Goal: Information Seeking & Learning: Understand process/instructions

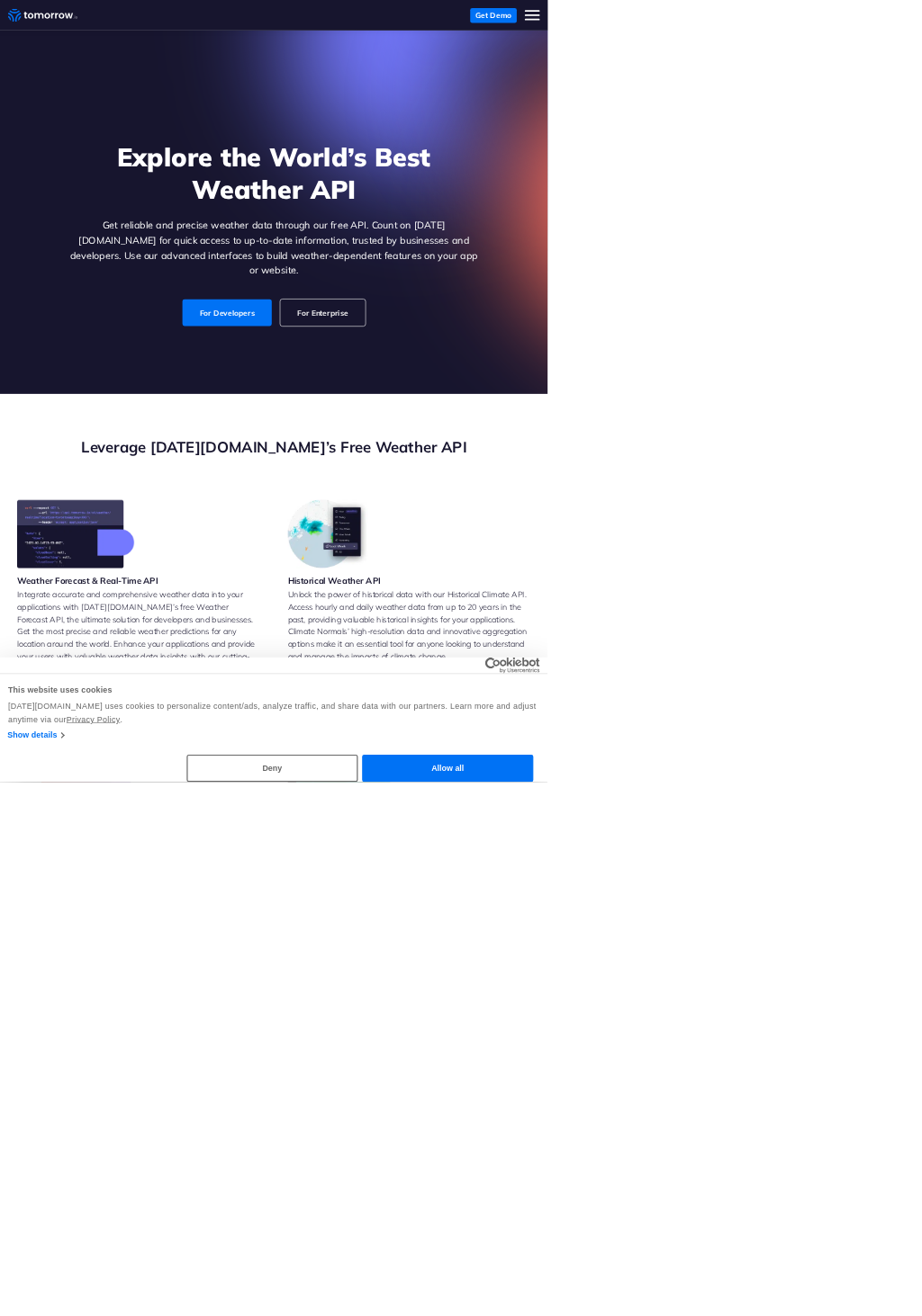
click at [372, 504] on link "For Developers" at bounding box center [382, 526] width 151 height 45
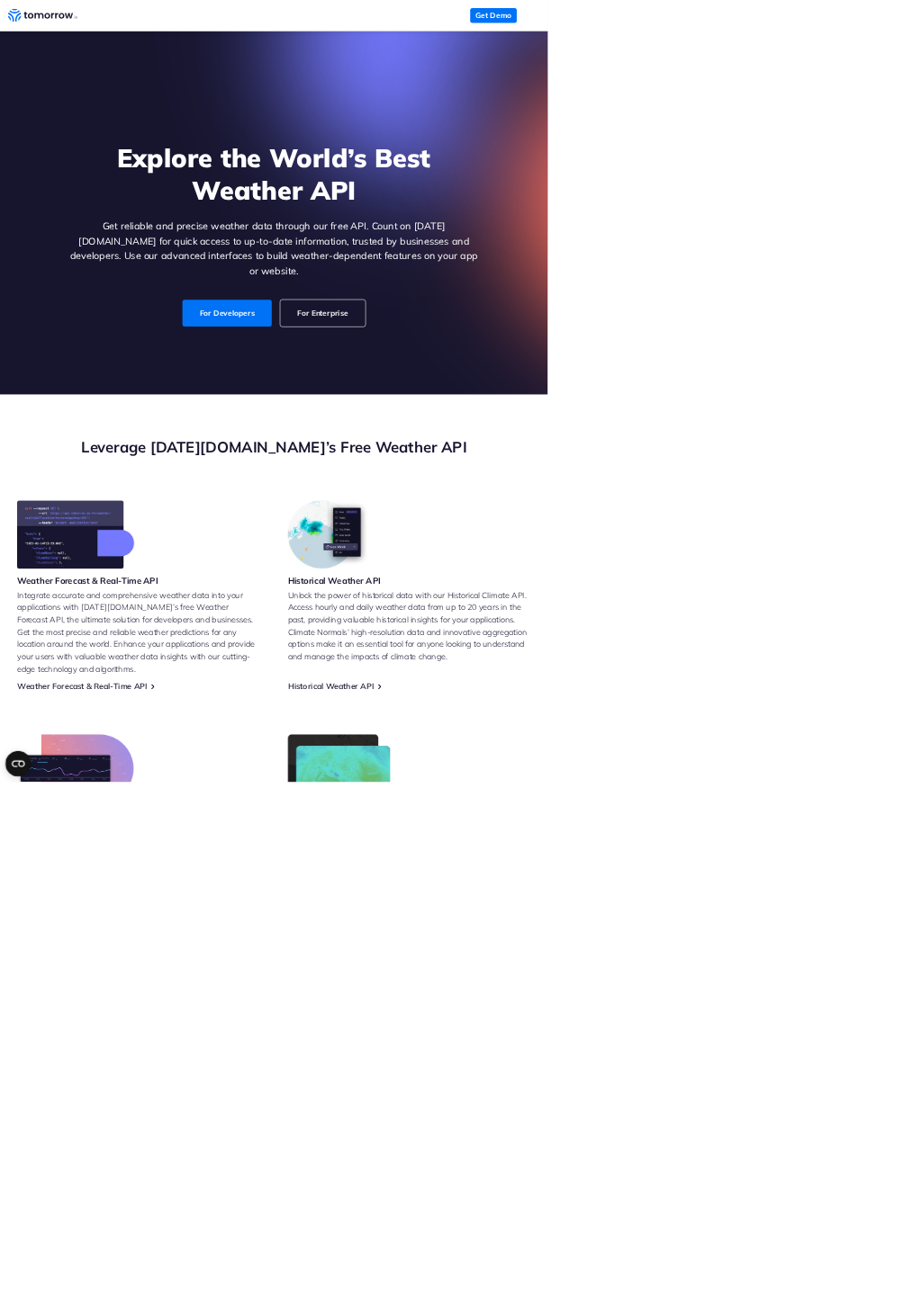
scroll to position [783, 0]
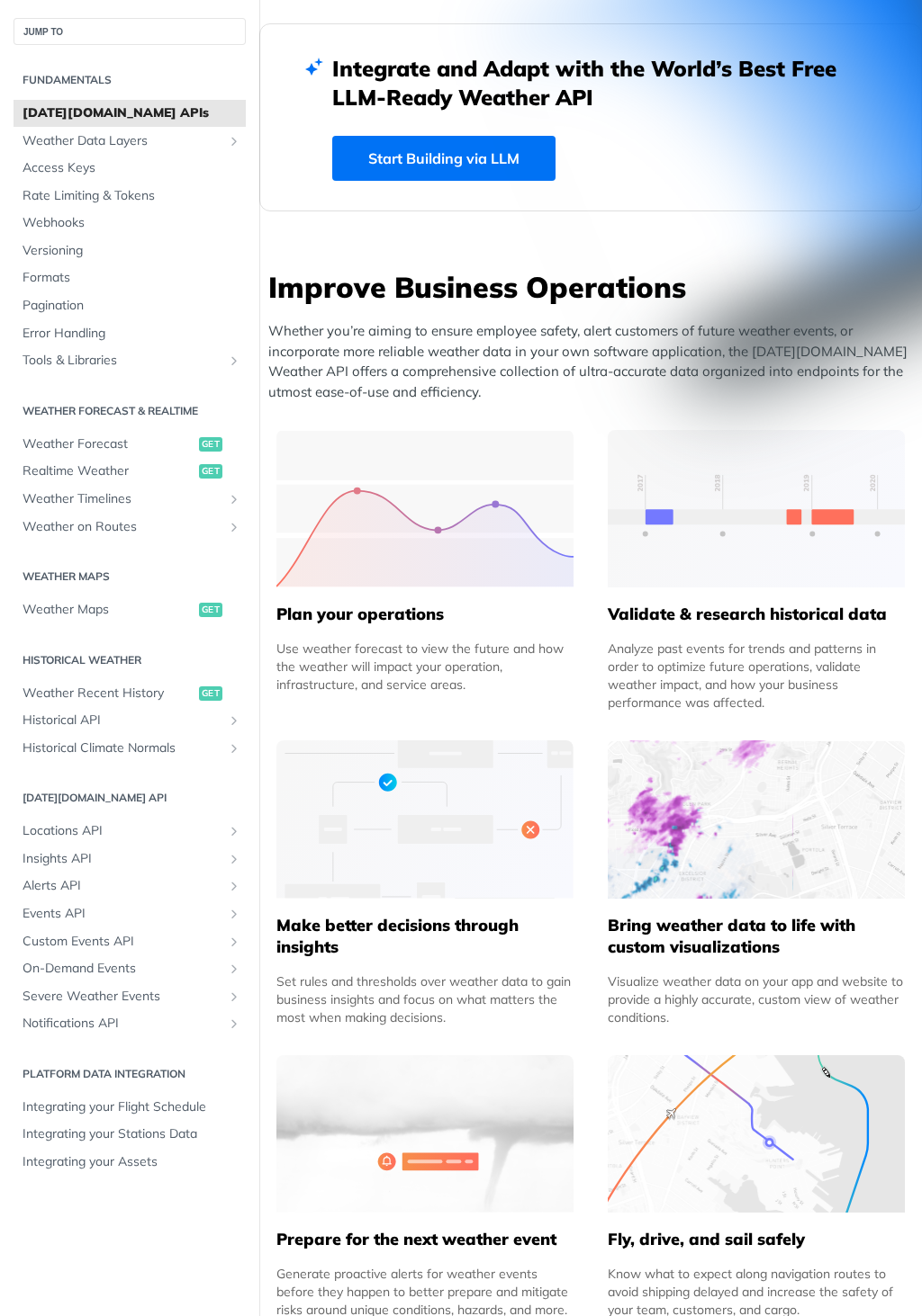
scroll to position [487, 0]
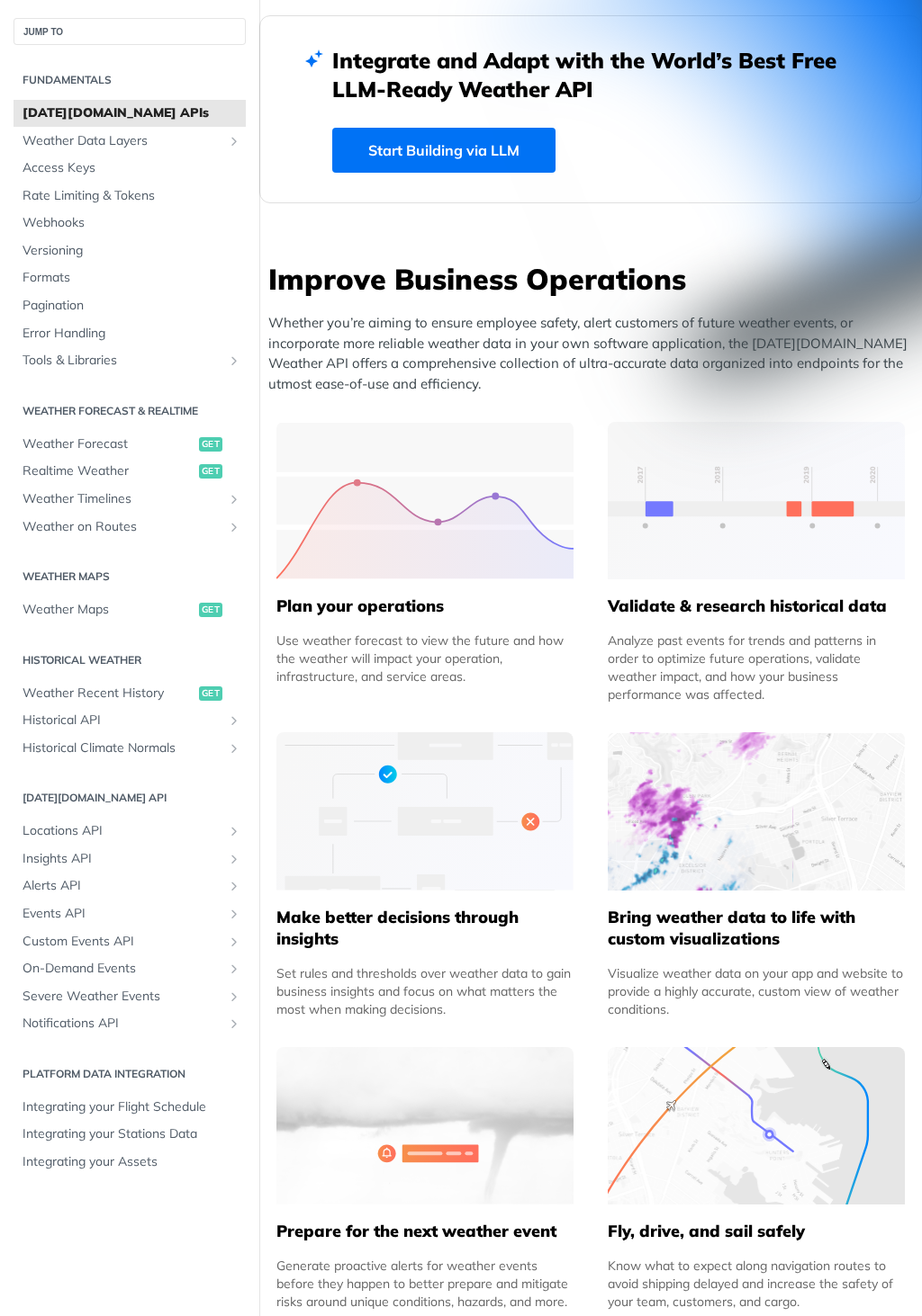
click at [210, 445] on span "get" at bounding box center [210, 445] width 23 height 15
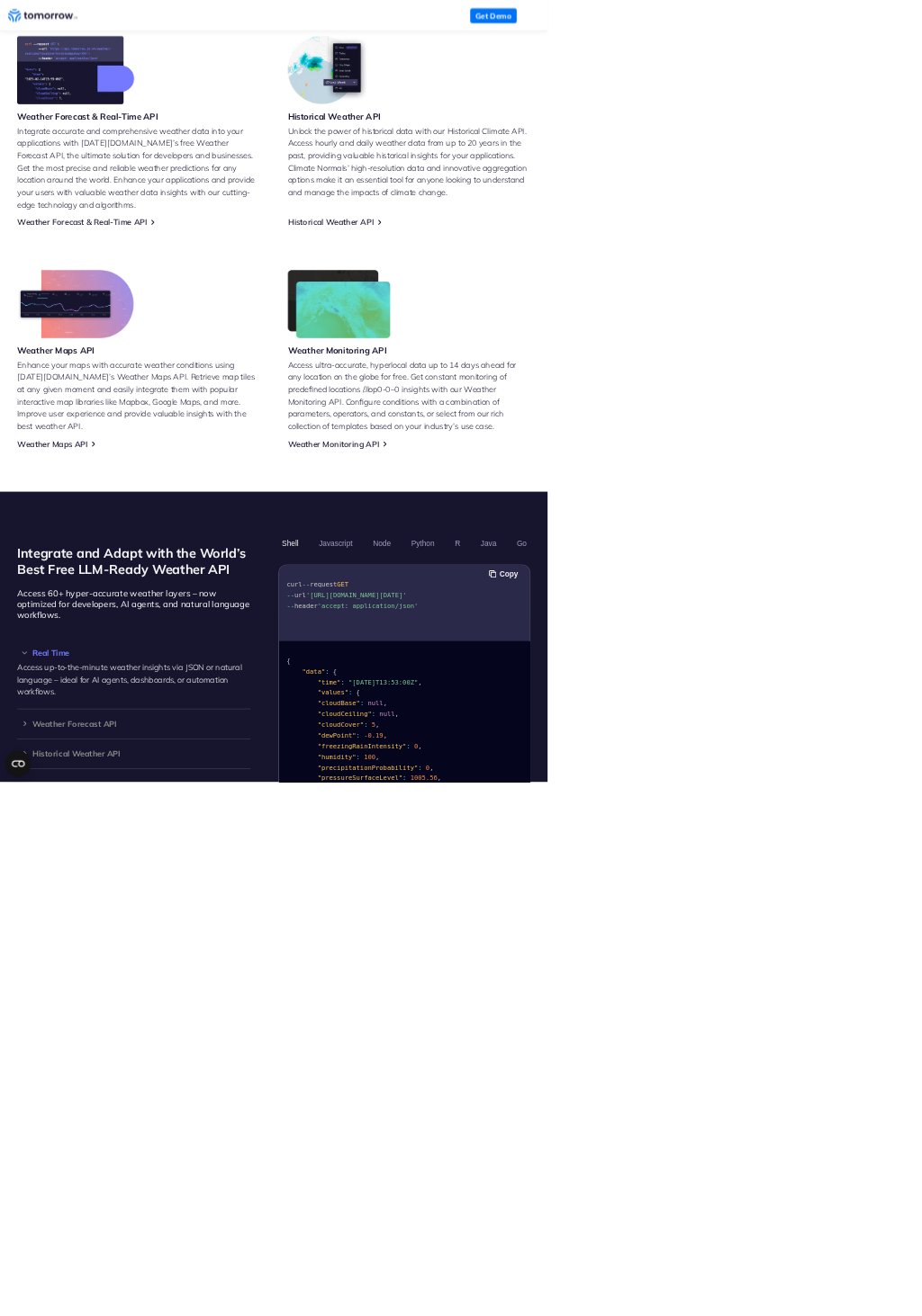
scroll to position [782, 0]
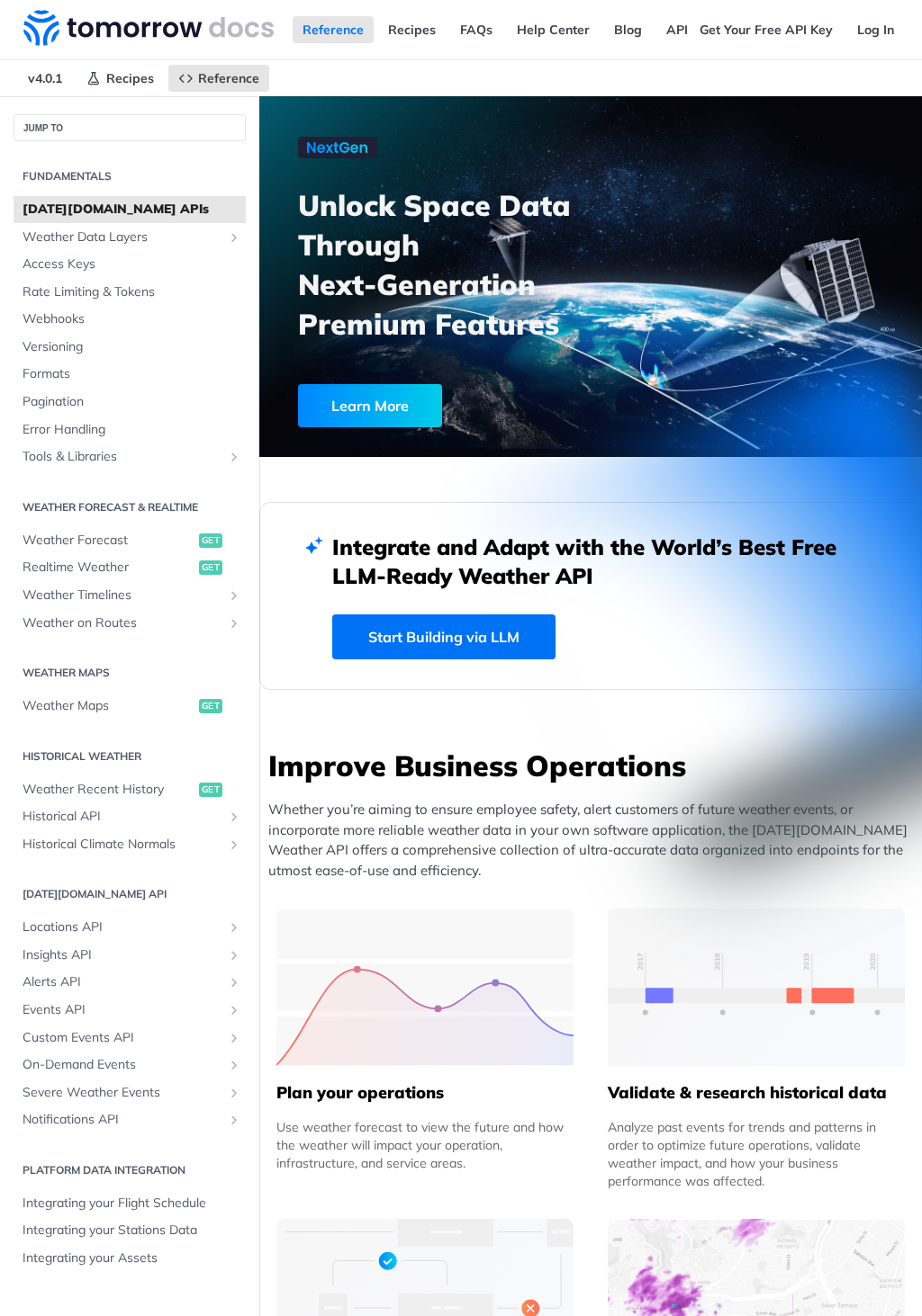
click at [216, 565] on span "get" at bounding box center [210, 568] width 23 height 15
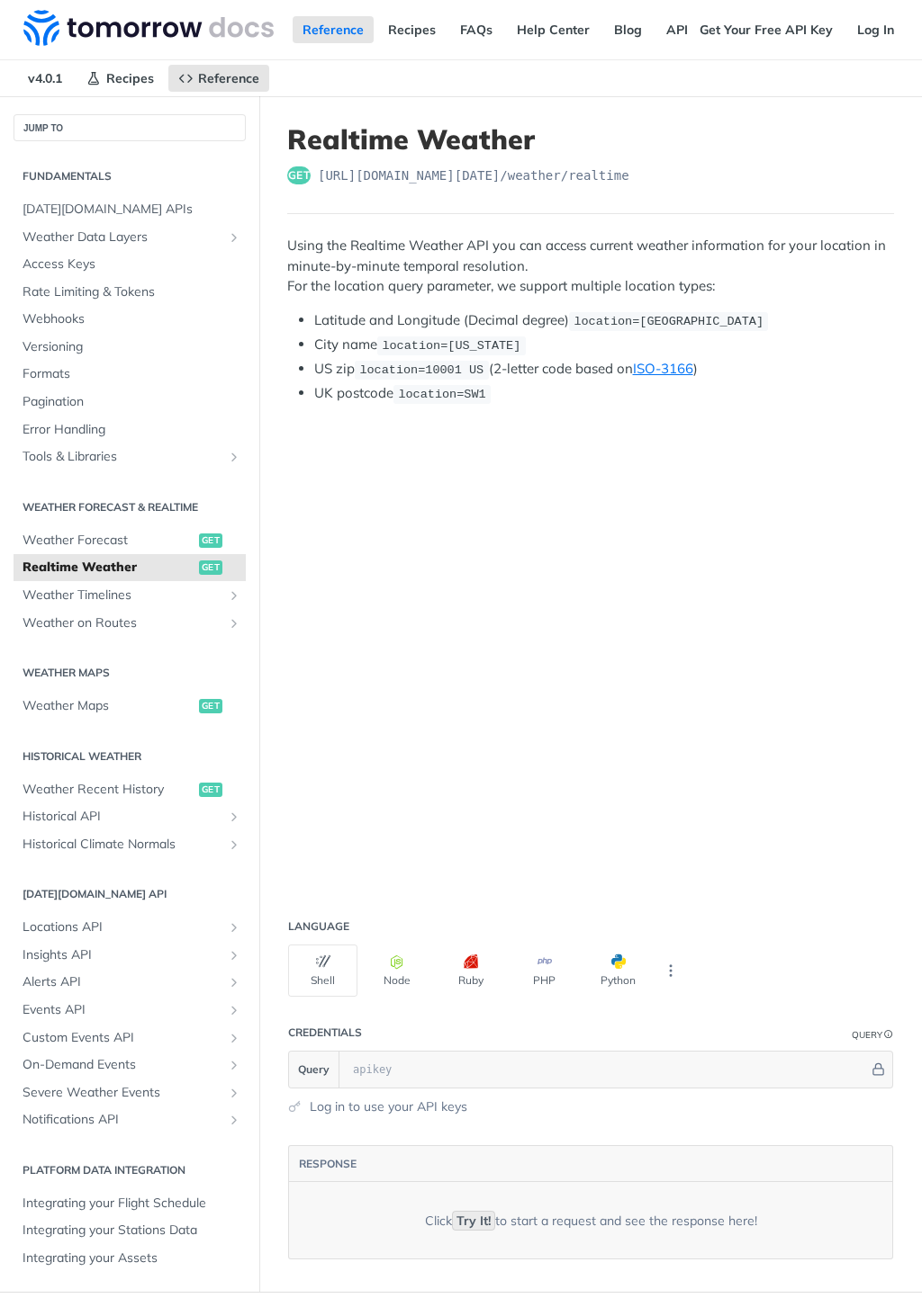
click at [307, 184] on div "get https://api.tomorrow.io/v4 /weather/realtime" at bounding box center [590, 175] width 607 height 18
click at [523, 178] on span "https://api.tomorrow.io/v4 /weather/realtime" at bounding box center [473, 175] width 311 height 18
click at [216, 537] on span "get" at bounding box center [210, 541] width 23 height 15
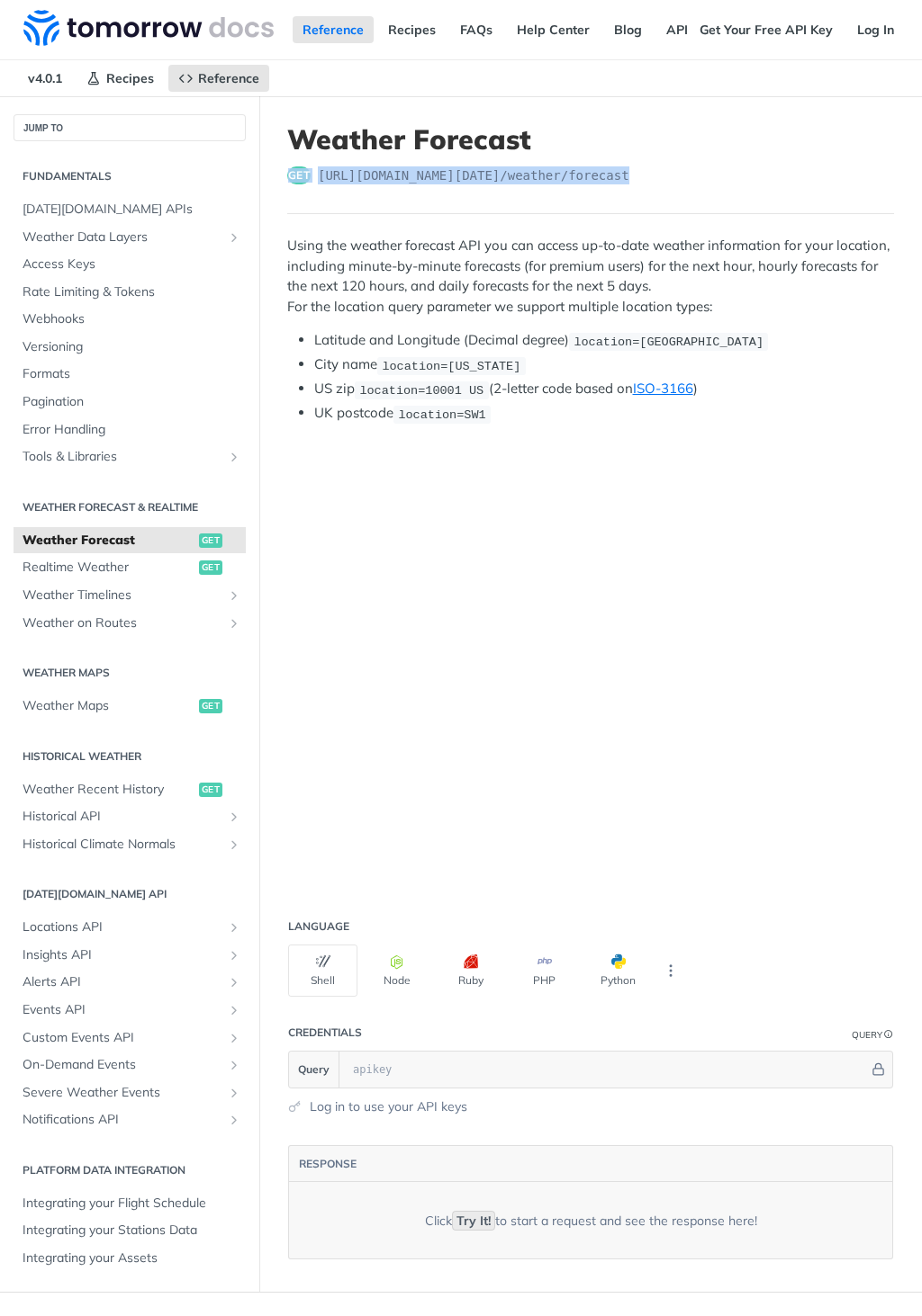
click at [382, 531] on article "Weather Forecast get https://api.tomorrow.io/v4 /weather/forecast Using the wea…" at bounding box center [590, 502] width 662 height 813
copy span "https://api.tomorrow.io/v4 /weather/forecast"
